Goal: Browse casually: Explore the website without a specific task or goal

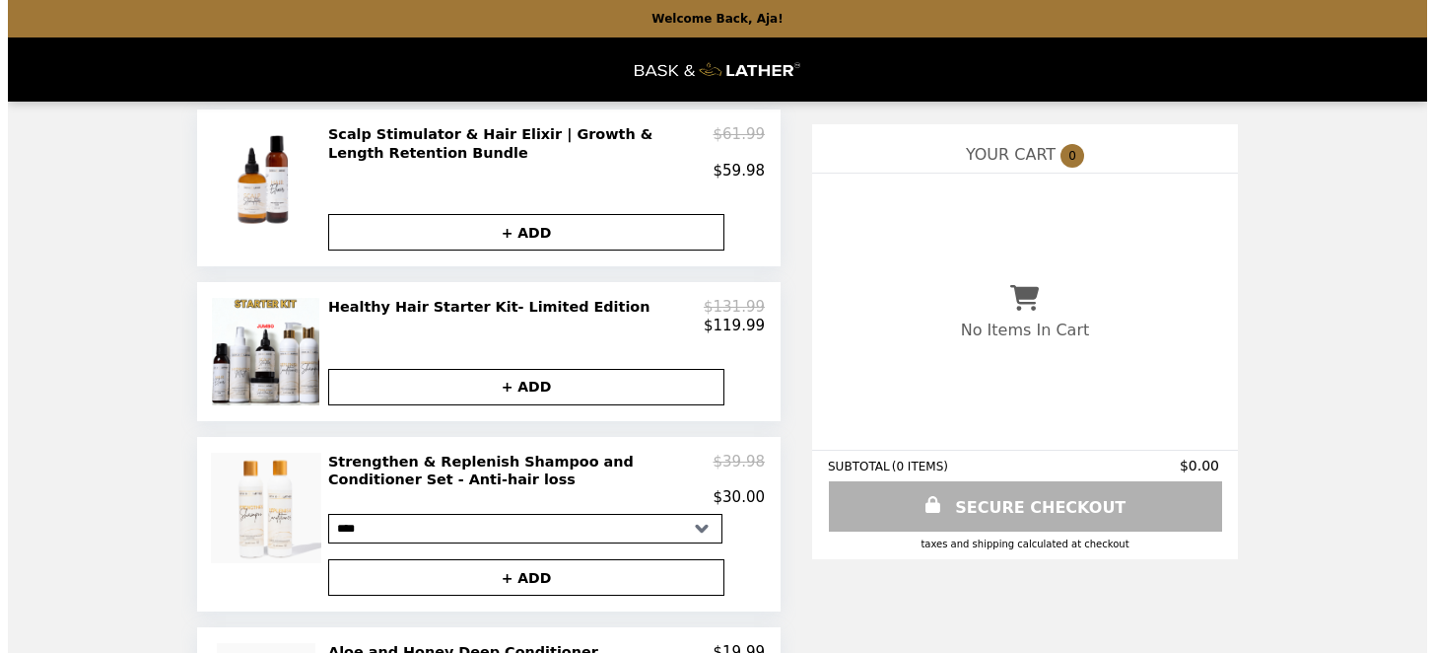
scroll to position [228, 0]
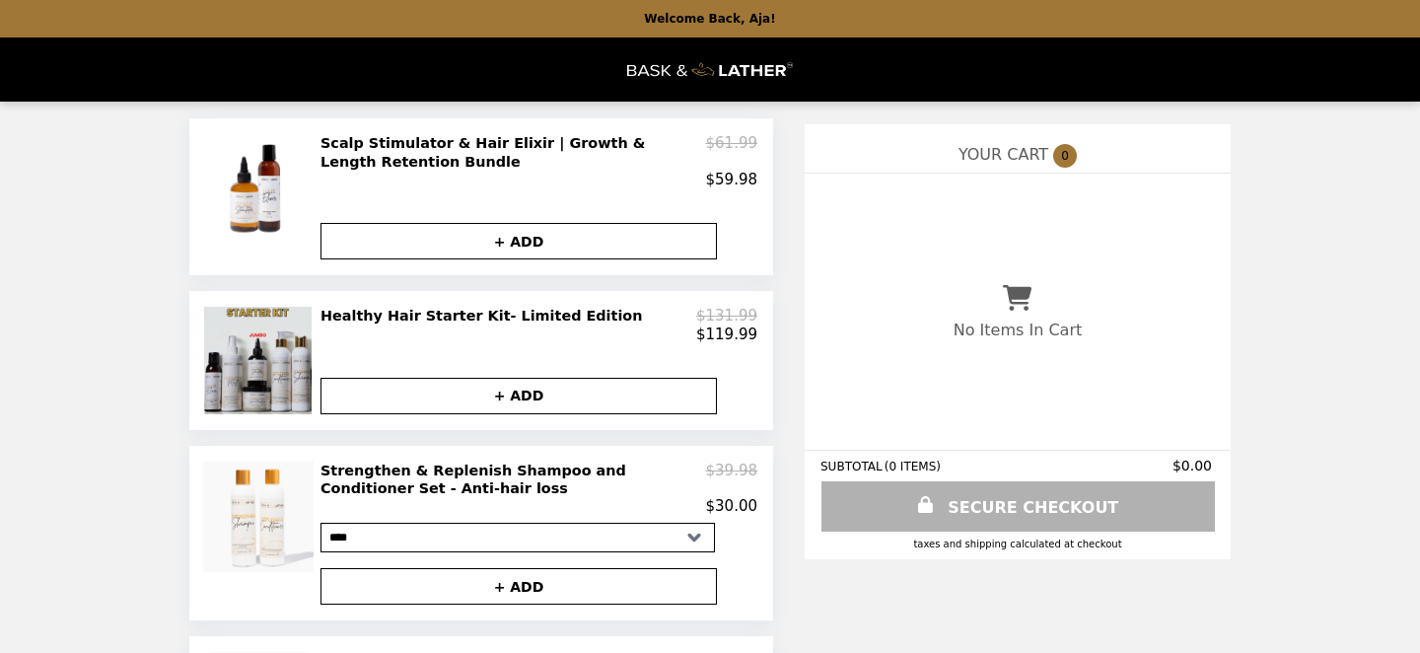
click at [268, 382] on img at bounding box center [259, 360] width 111 height 106
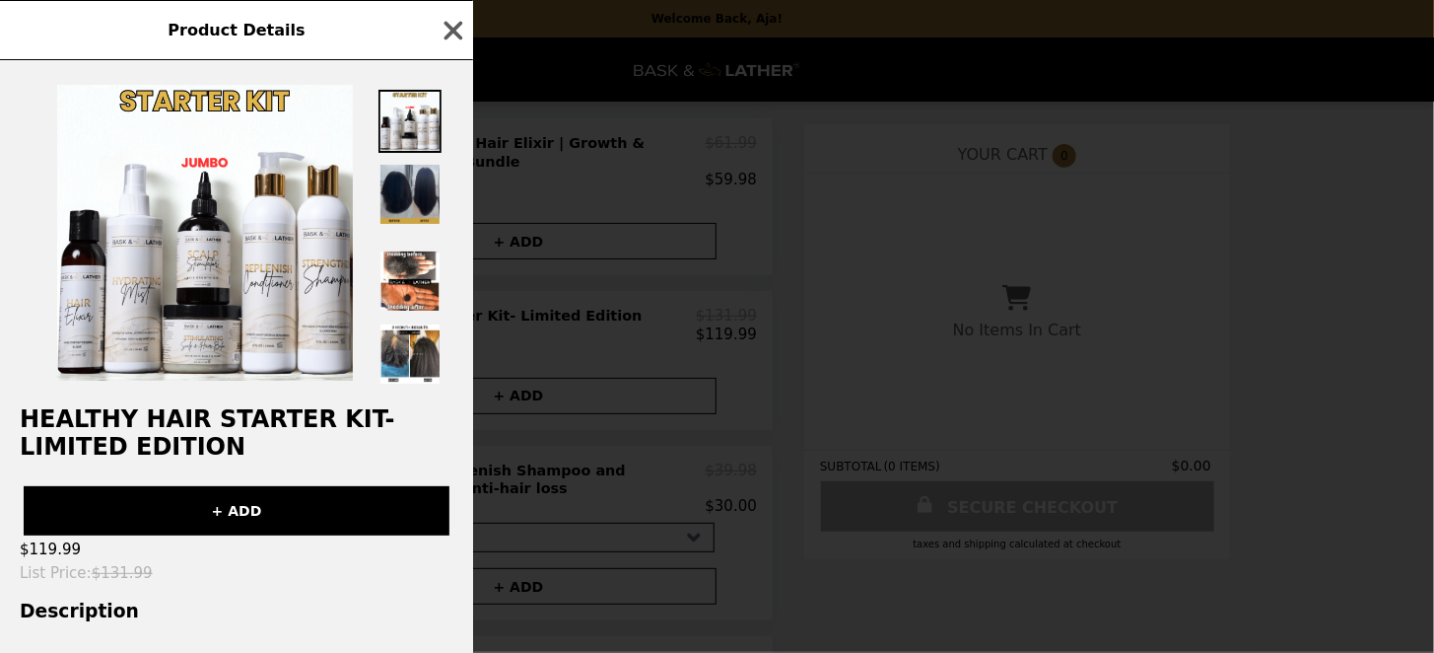
click at [418, 198] on img at bounding box center [410, 194] width 63 height 63
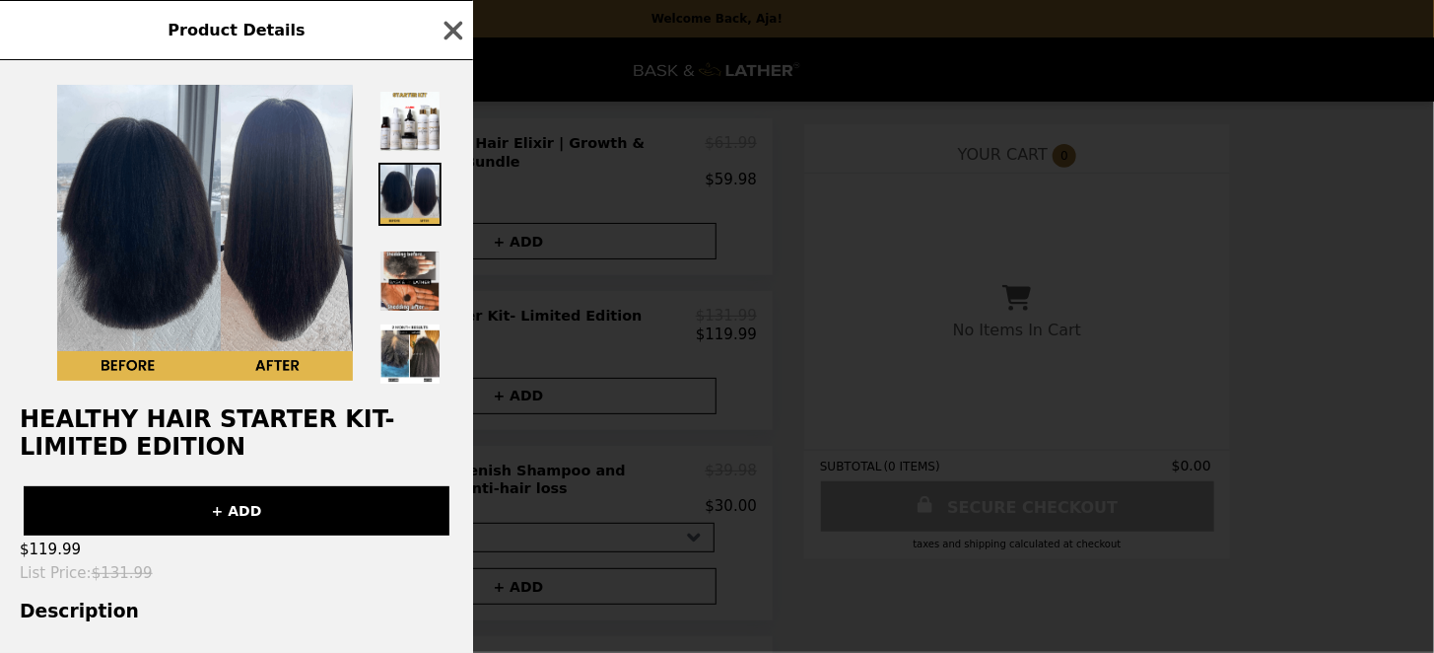
click at [423, 313] on img at bounding box center [410, 280] width 63 height 63
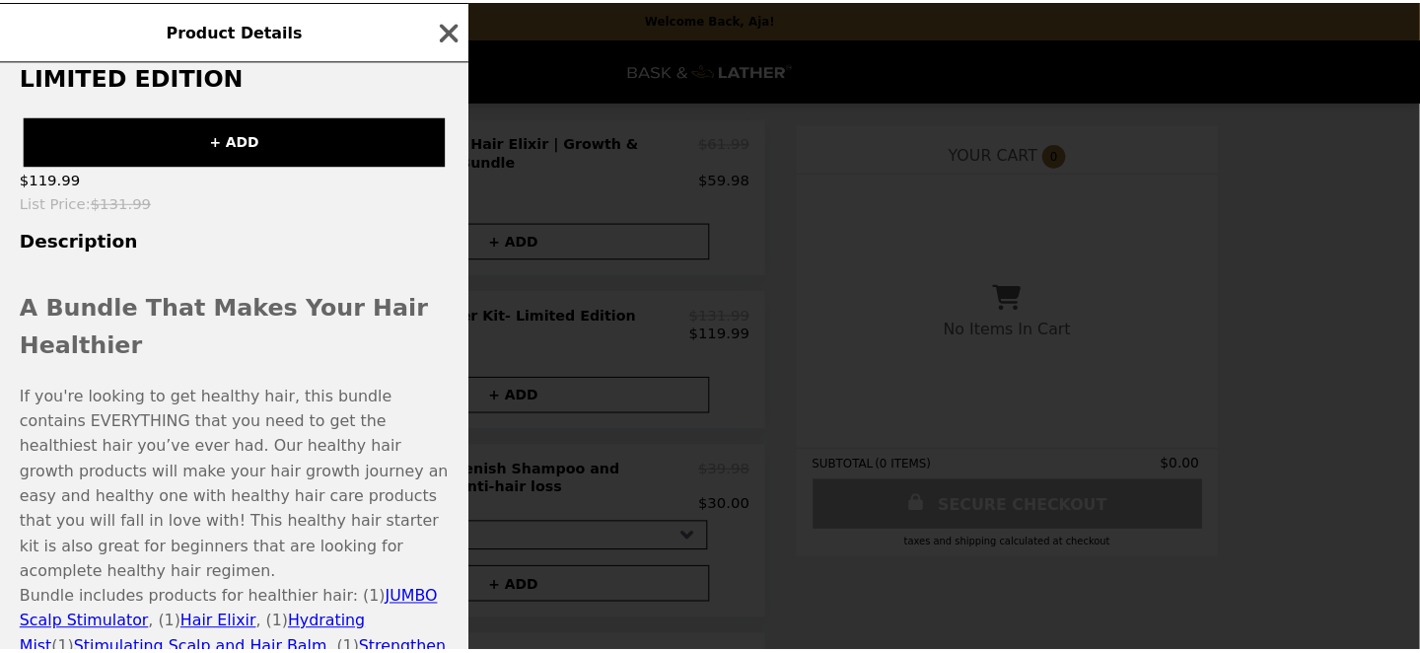
scroll to position [474, 0]
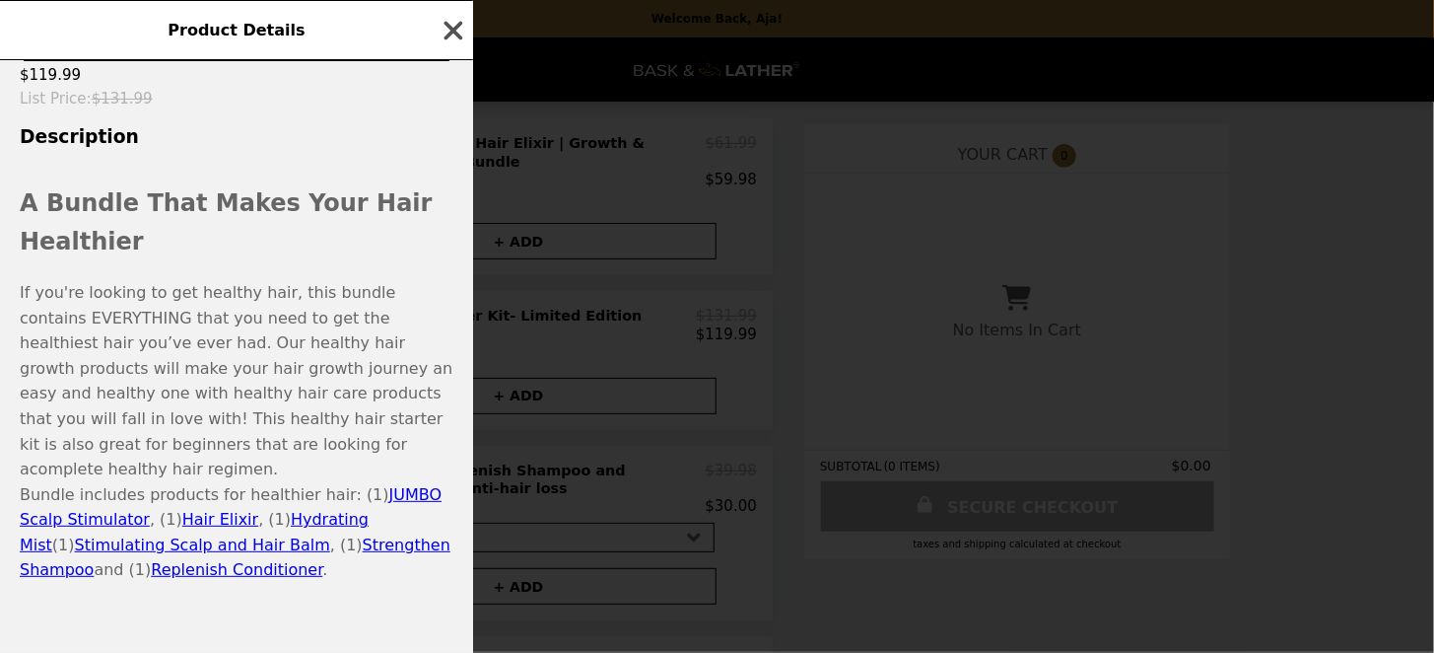
click at [455, 32] on icon "button" at bounding box center [454, 30] width 19 height 19
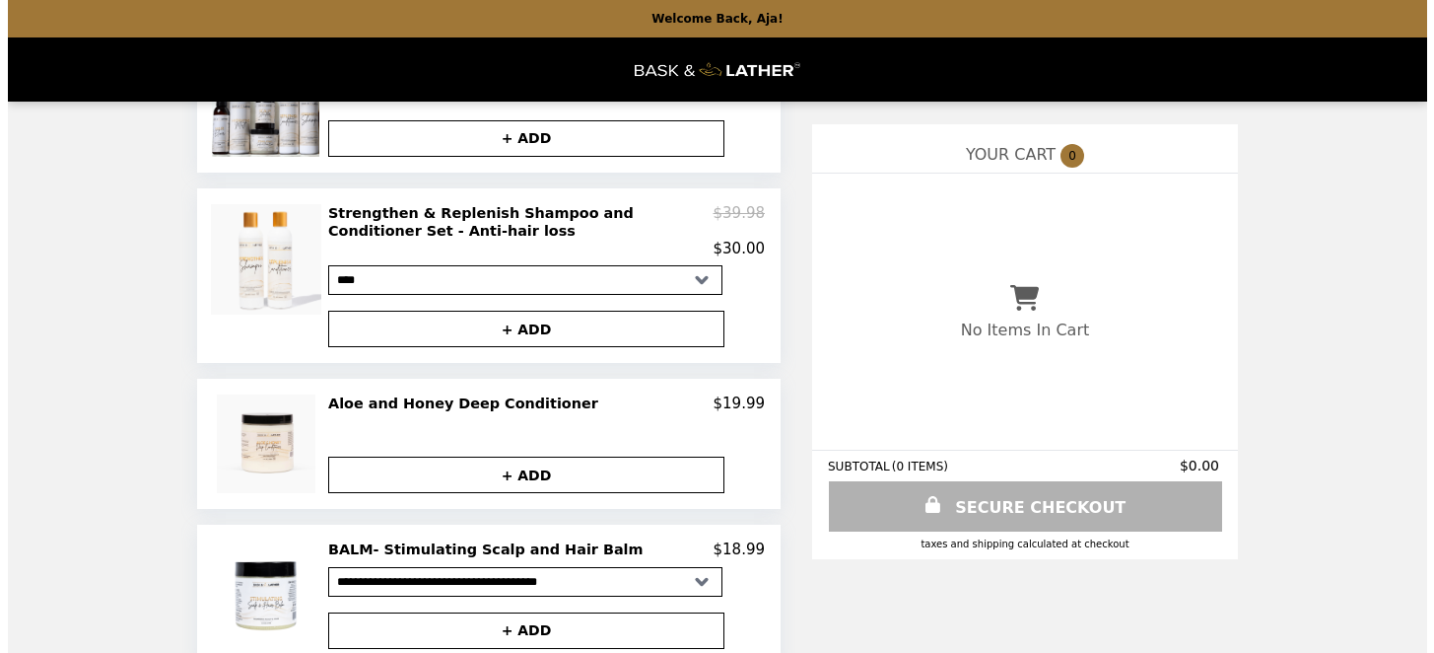
scroll to position [524, 0]
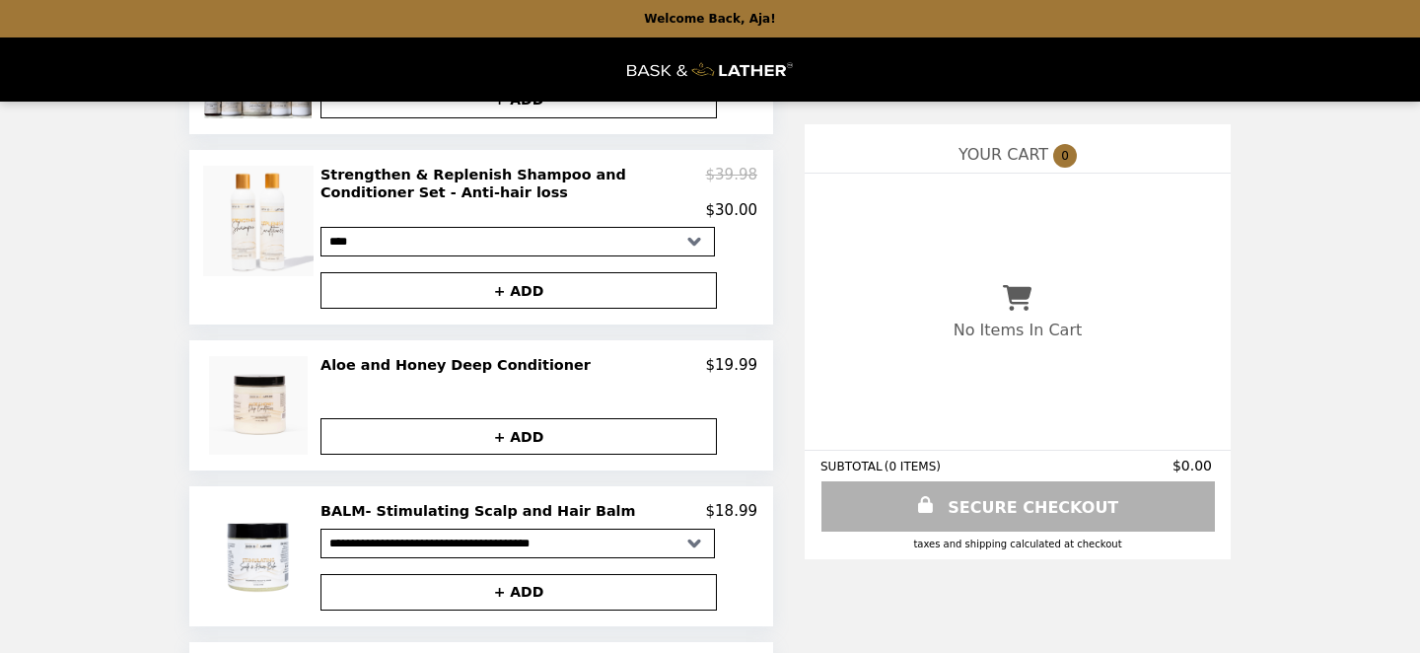
click at [416, 178] on h2 "Strengthen & Replenish Shampoo and Conditioner Set - Anti-hair loss" at bounding box center [512, 184] width 385 height 36
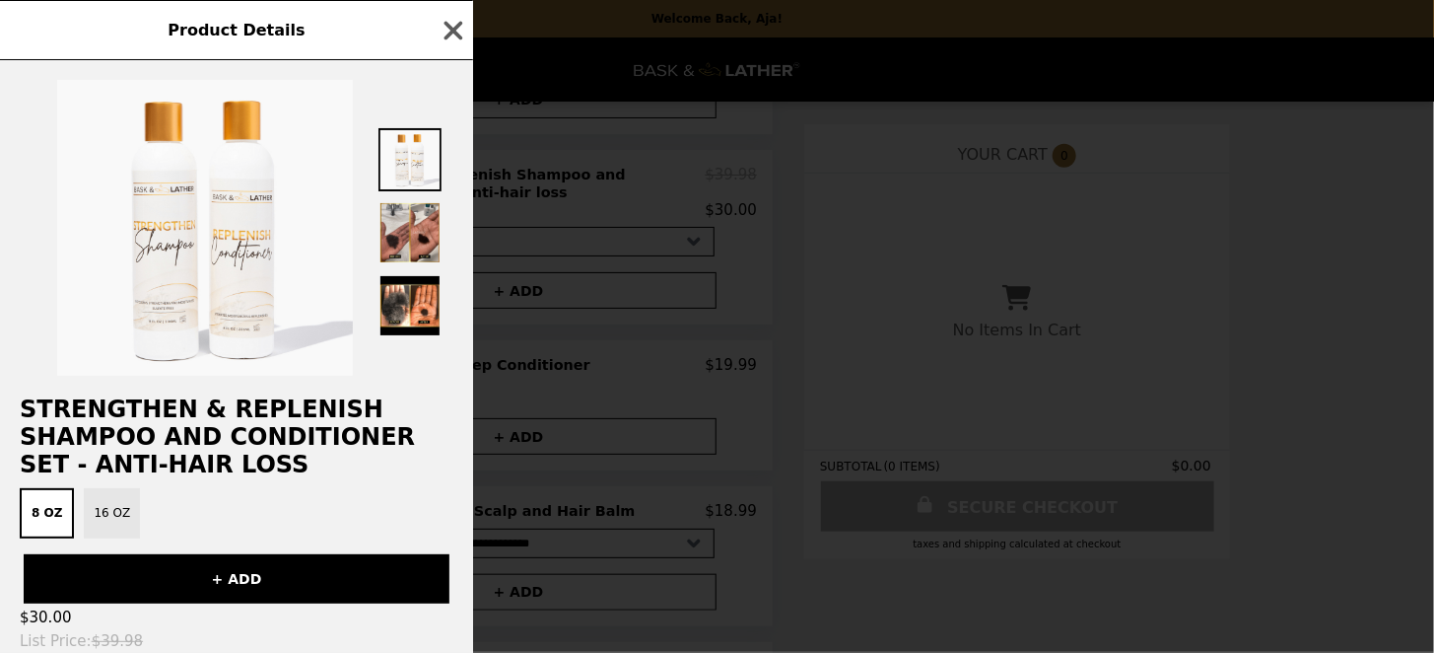
click at [105, 531] on button "16 oz" at bounding box center [112, 513] width 56 height 50
click at [38, 518] on button "8 oz" at bounding box center [44, 513] width 48 height 50
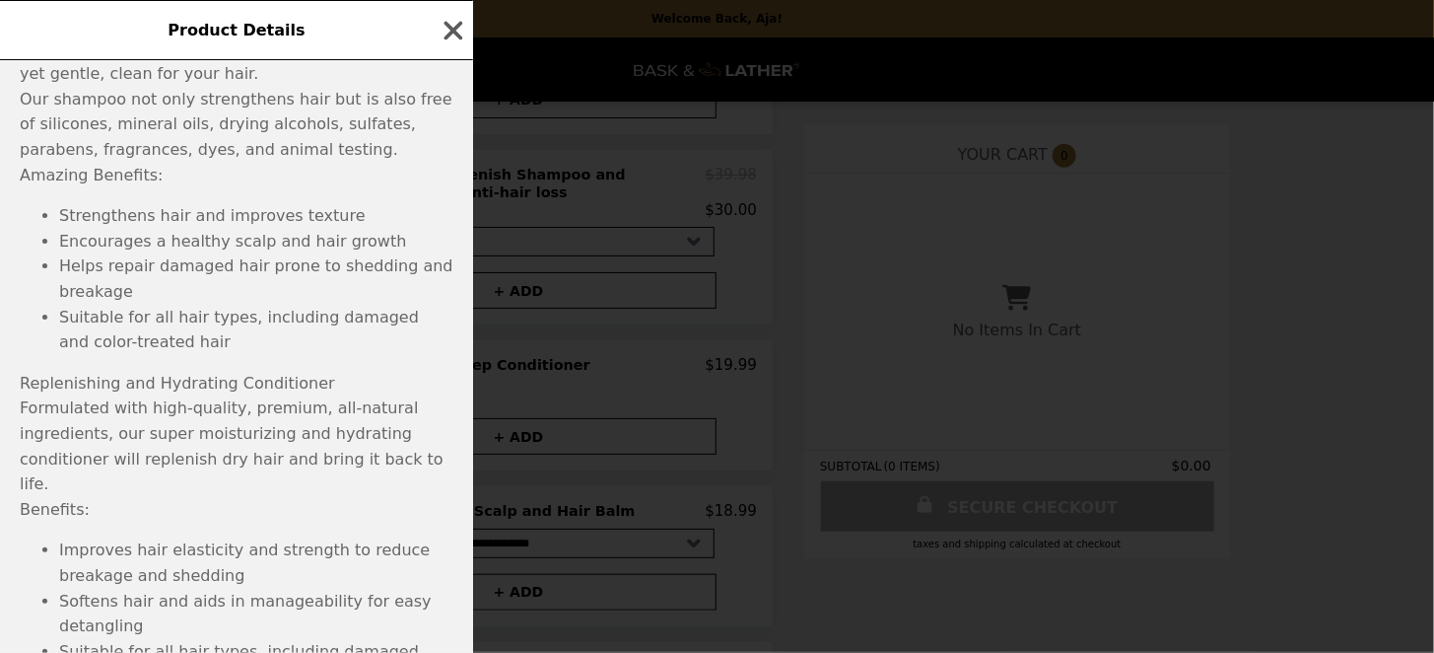
scroll to position [1163, 0]
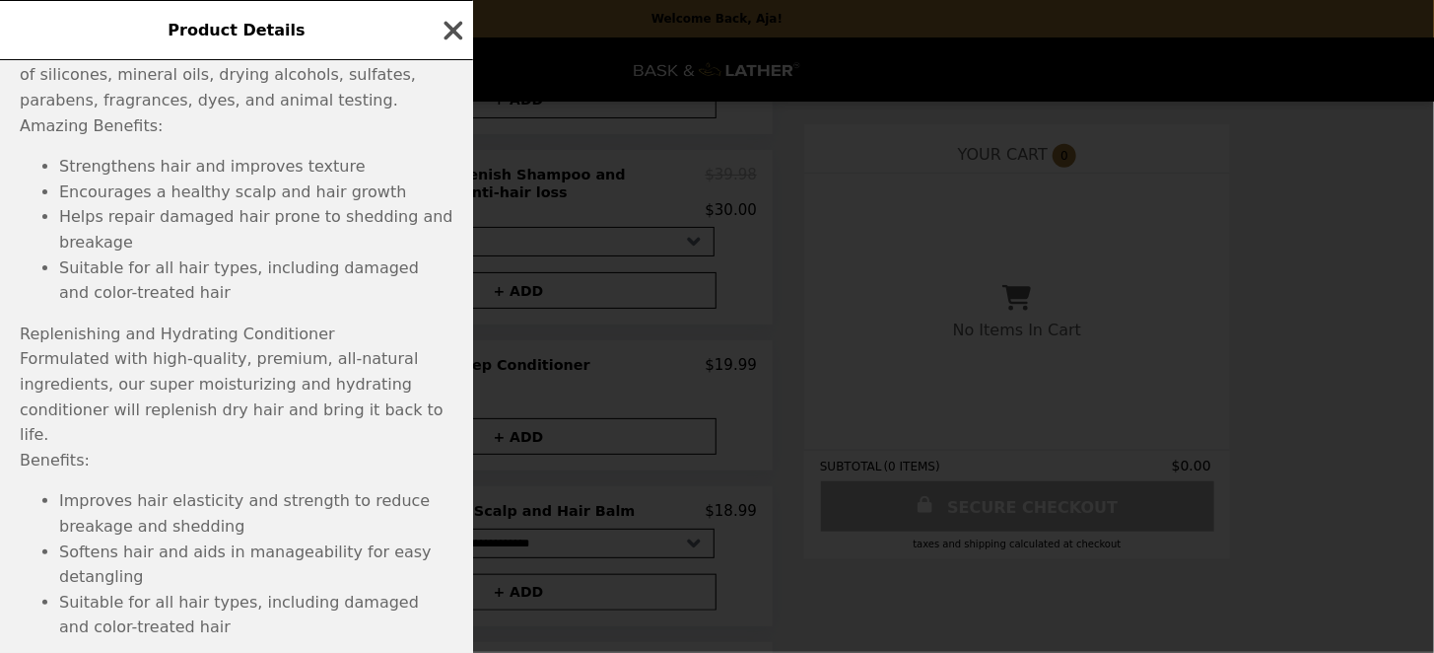
click at [459, 35] on icon "button" at bounding box center [454, 30] width 19 height 19
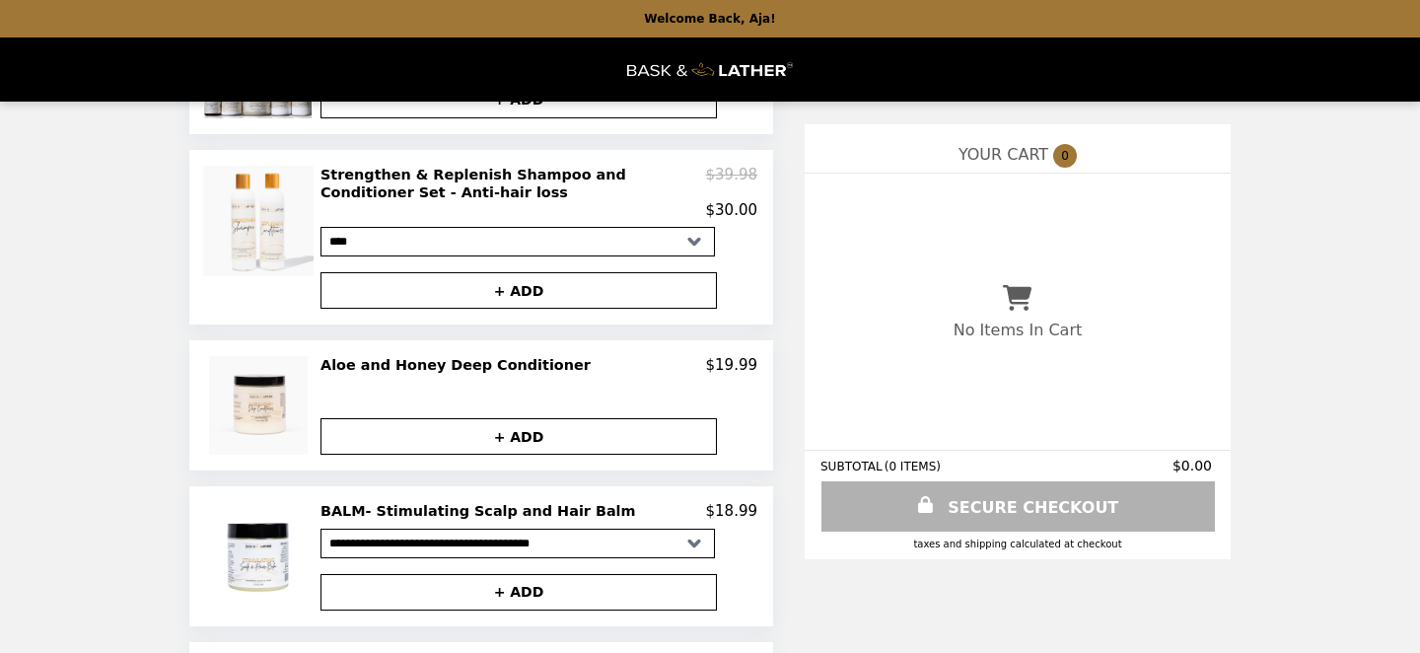
click at [502, 520] on h2 "BALM- Stimulating Scalp and Hair Balm" at bounding box center [481, 511] width 323 height 18
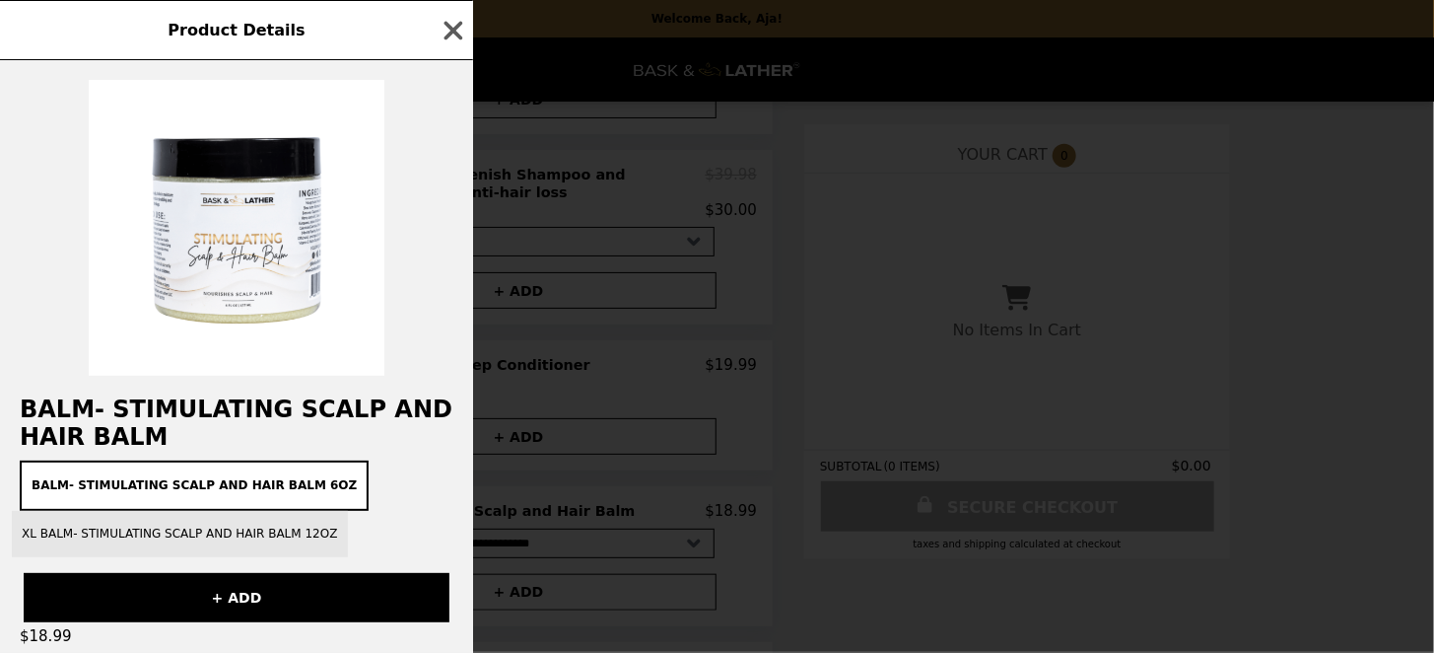
click at [199, 531] on button "XL BALM- Stimulating Scalp and Hair Balm 12oz" at bounding box center [180, 534] width 336 height 46
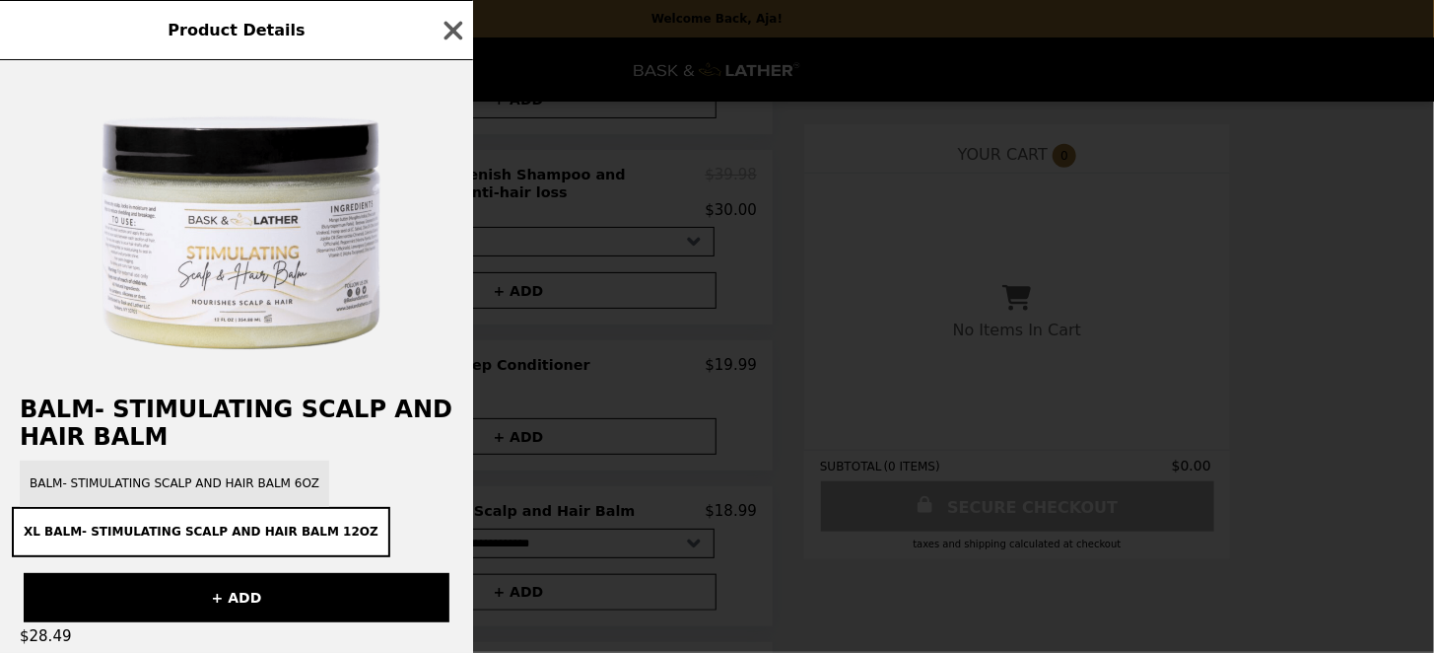
click at [189, 486] on button "BALM- Stimulating Scalp and Hair Balm 6oz" at bounding box center [175, 483] width 310 height 46
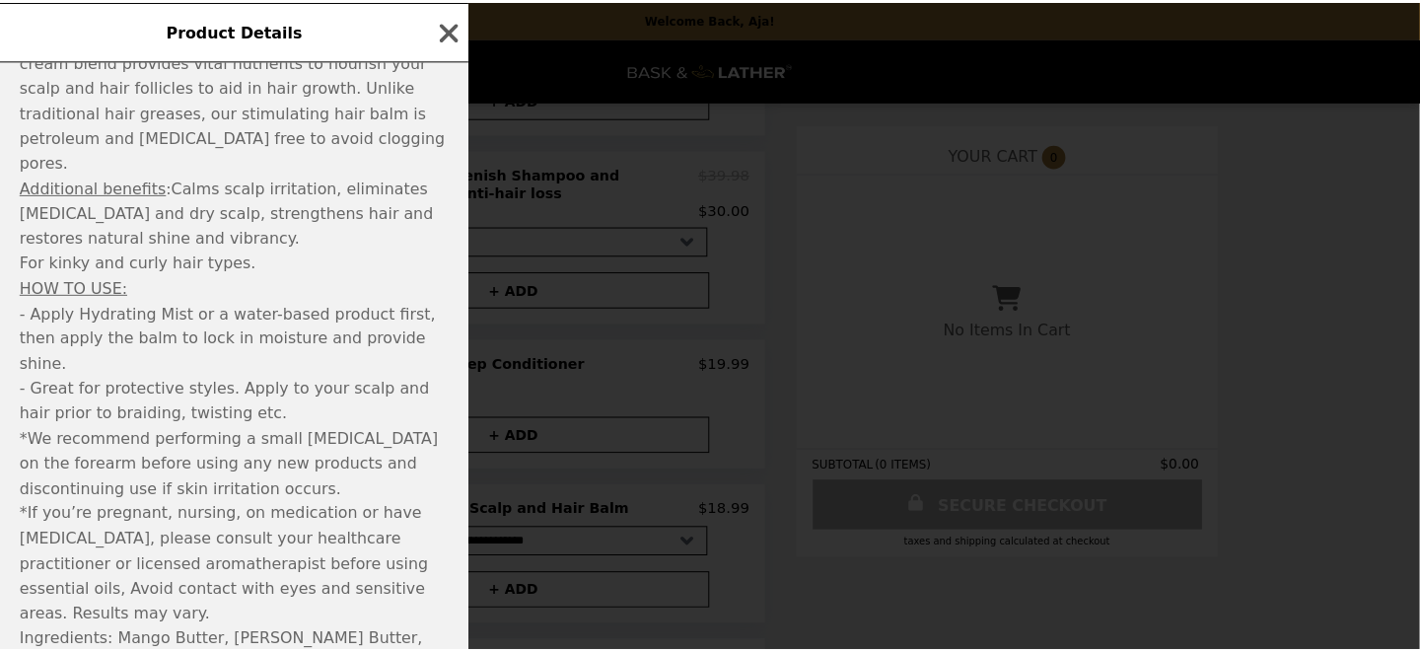
scroll to position [893, 0]
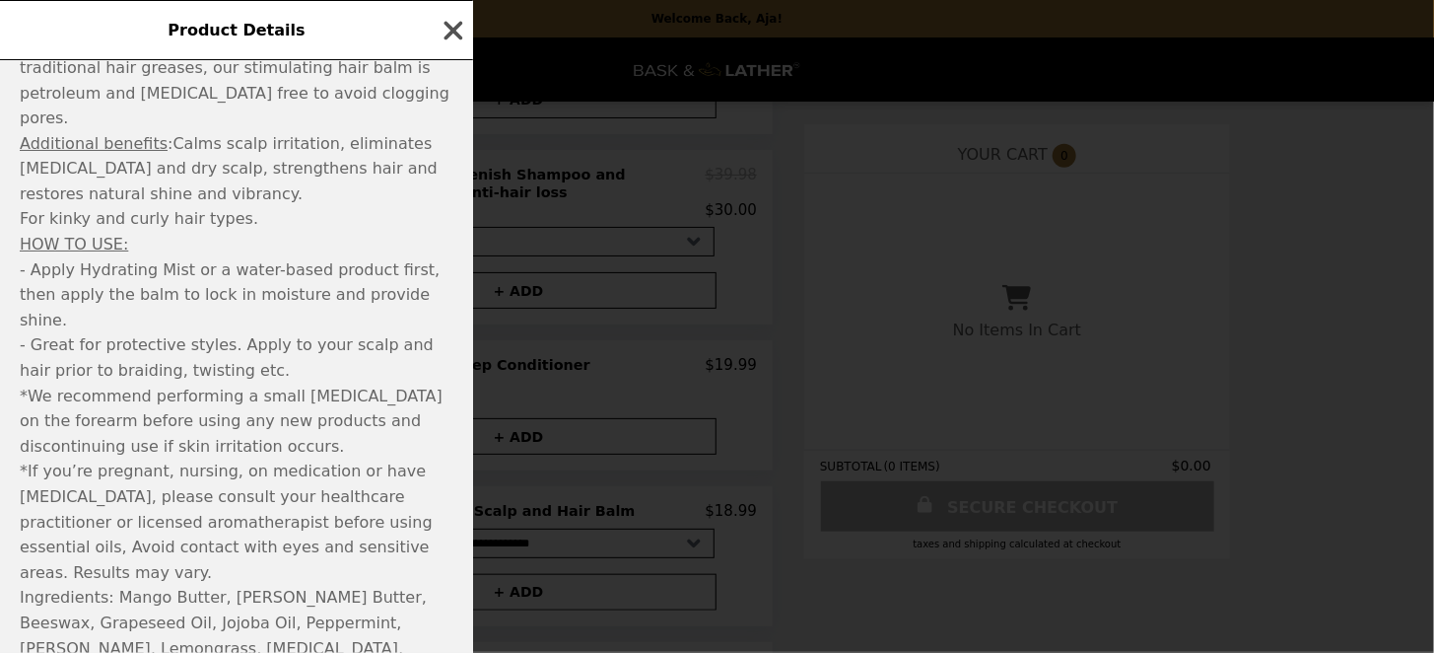
click at [454, 33] on icon "button" at bounding box center [454, 30] width 19 height 19
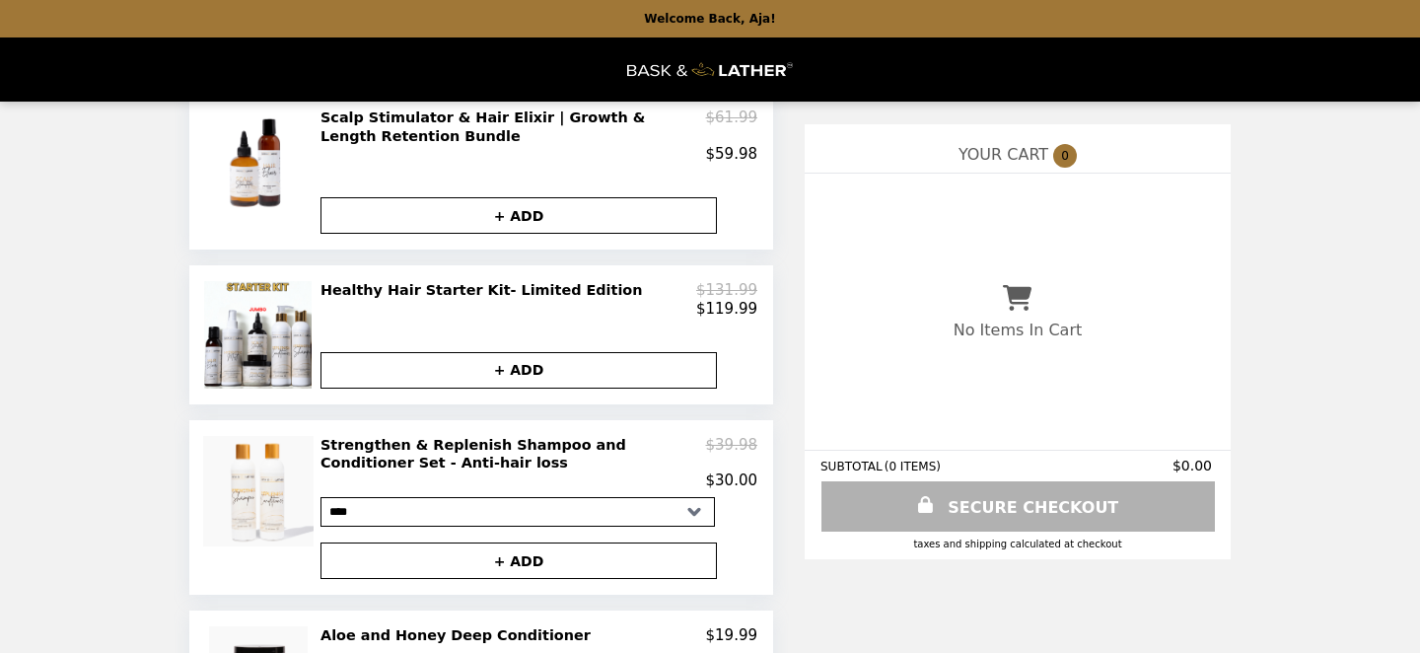
scroll to position [31, 0]
